Goal: Transaction & Acquisition: Purchase product/service

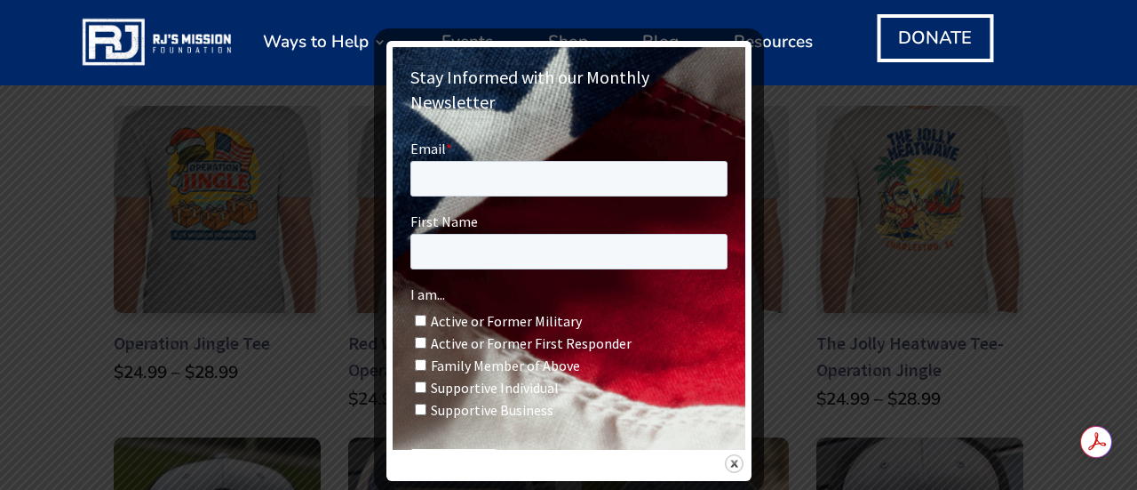
drag, startPoint x: 736, startPoint y: 459, endPoint x: 830, endPoint y: 355, distance: 141.0
click at [736, 460] on img at bounding box center [734, 463] width 19 height 19
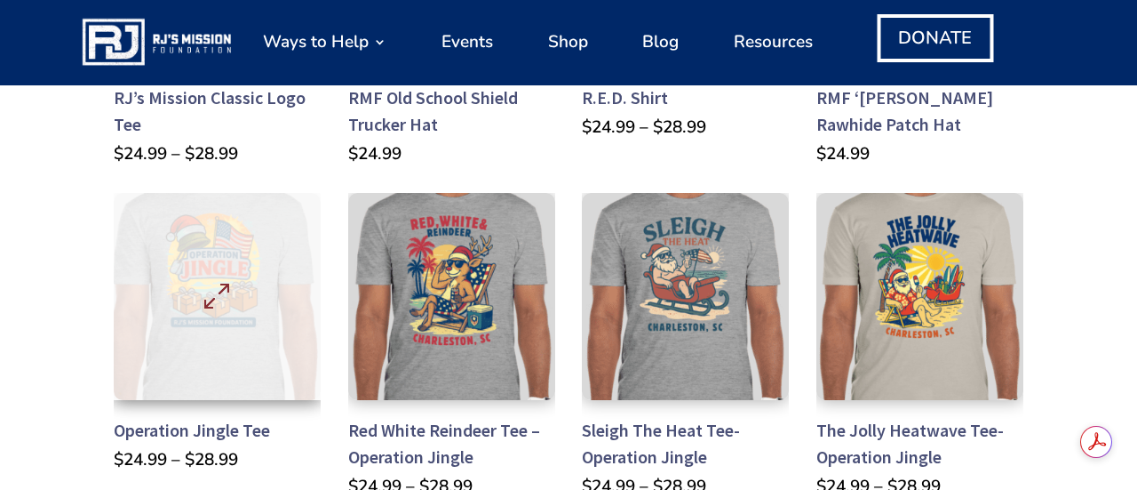
click at [197, 274] on img at bounding box center [217, 296] width 207 height 207
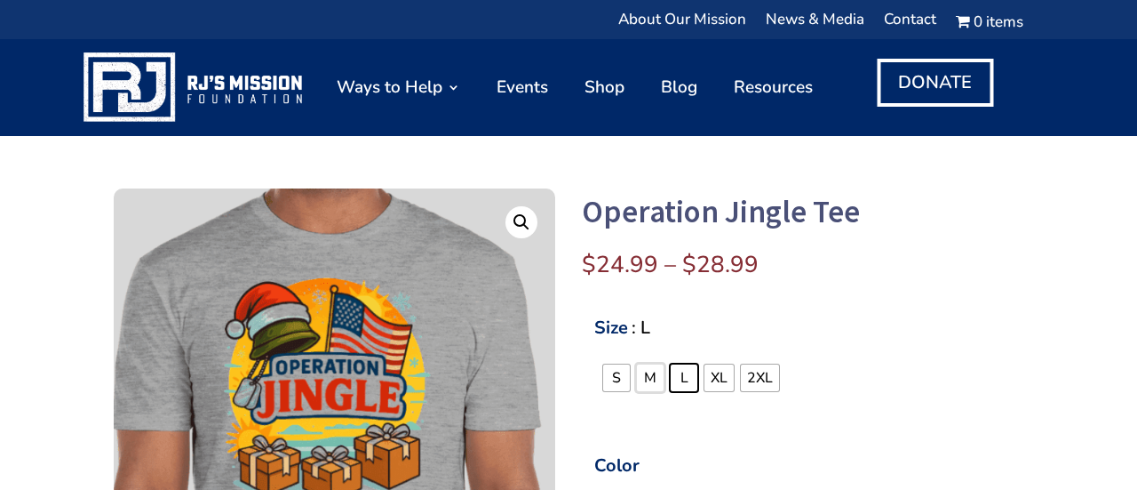
click at [649, 380] on span "M" at bounding box center [650, 377] width 21 height 23
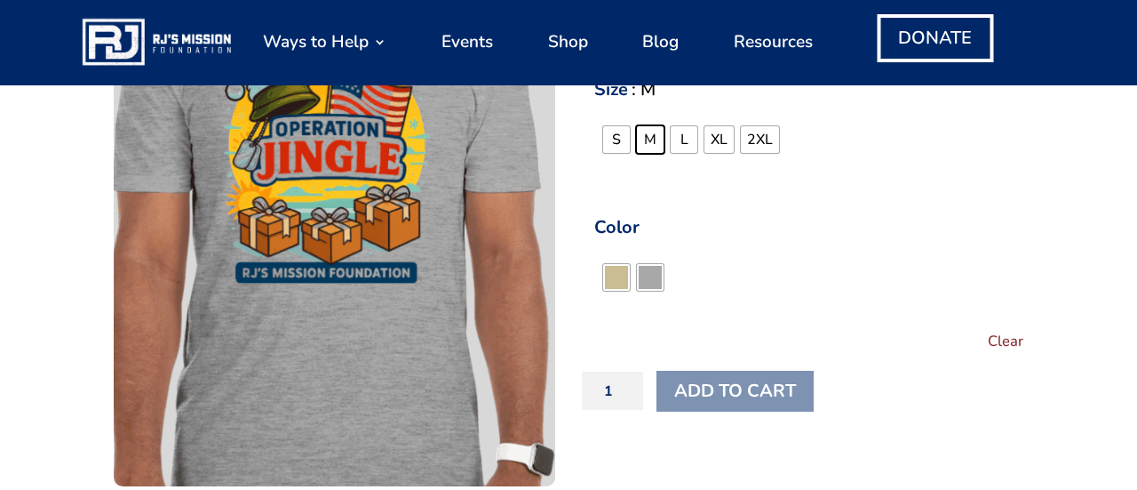
scroll to position [260, 0]
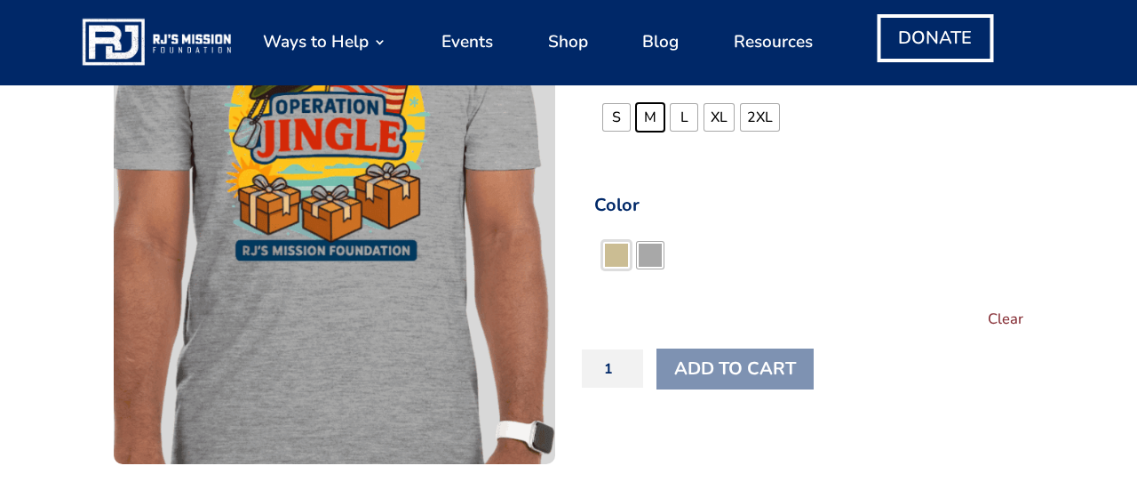
click at [614, 259] on span "Color" at bounding box center [616, 254] width 23 height 23
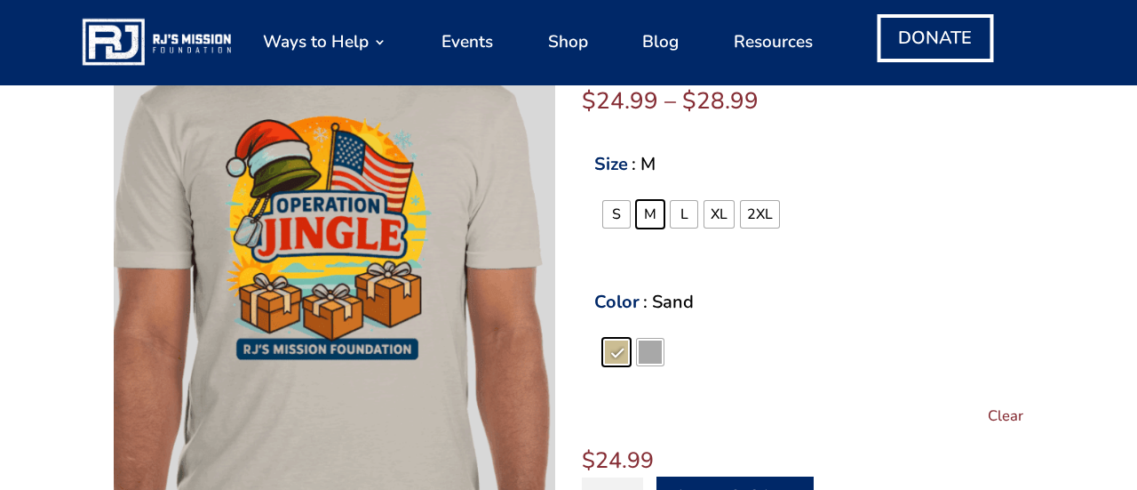
scroll to position [160, 0]
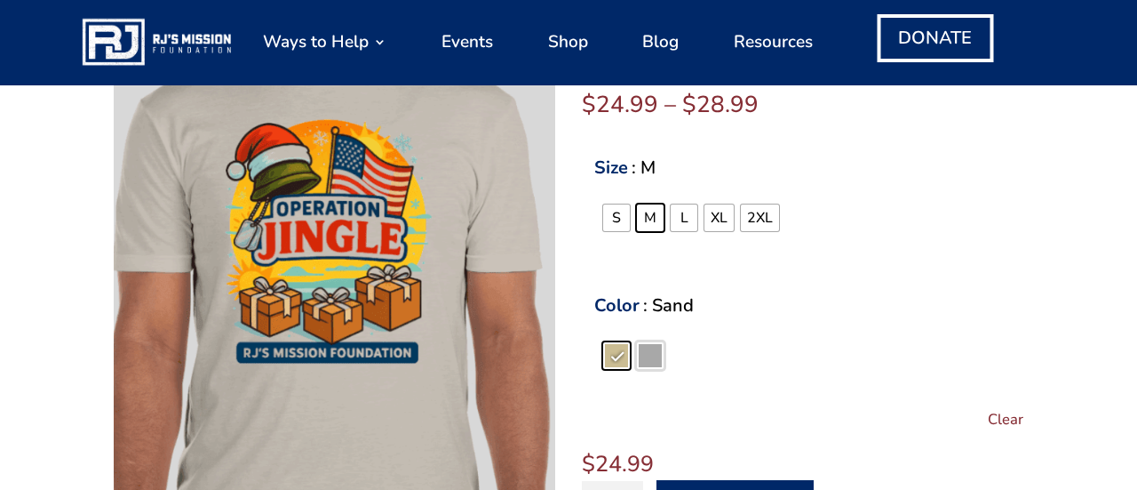
click at [651, 353] on span "Color" at bounding box center [650, 355] width 23 height 23
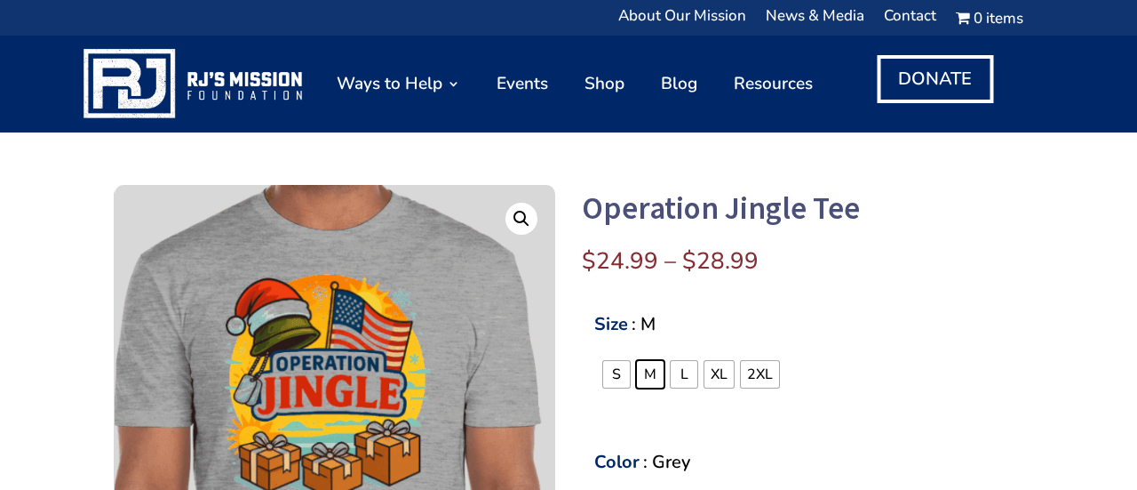
scroll to position [0, 0]
